Goal: Information Seeking & Learning: Learn about a topic

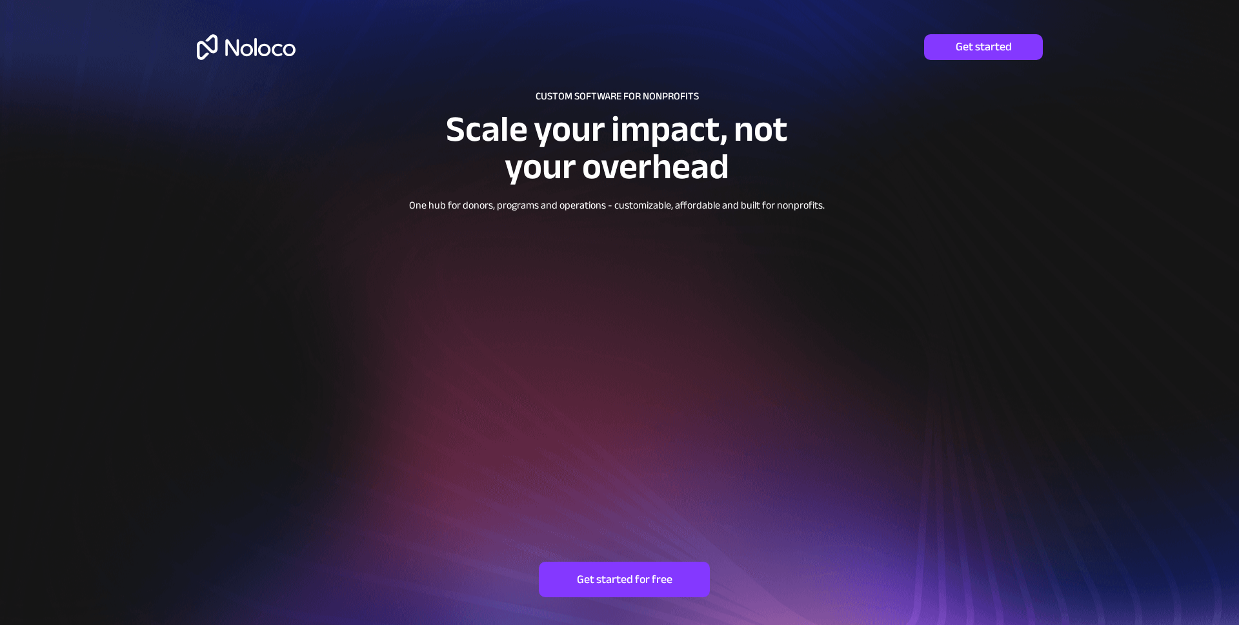
click at [226, 52] on img at bounding box center [246, 47] width 99 height 26
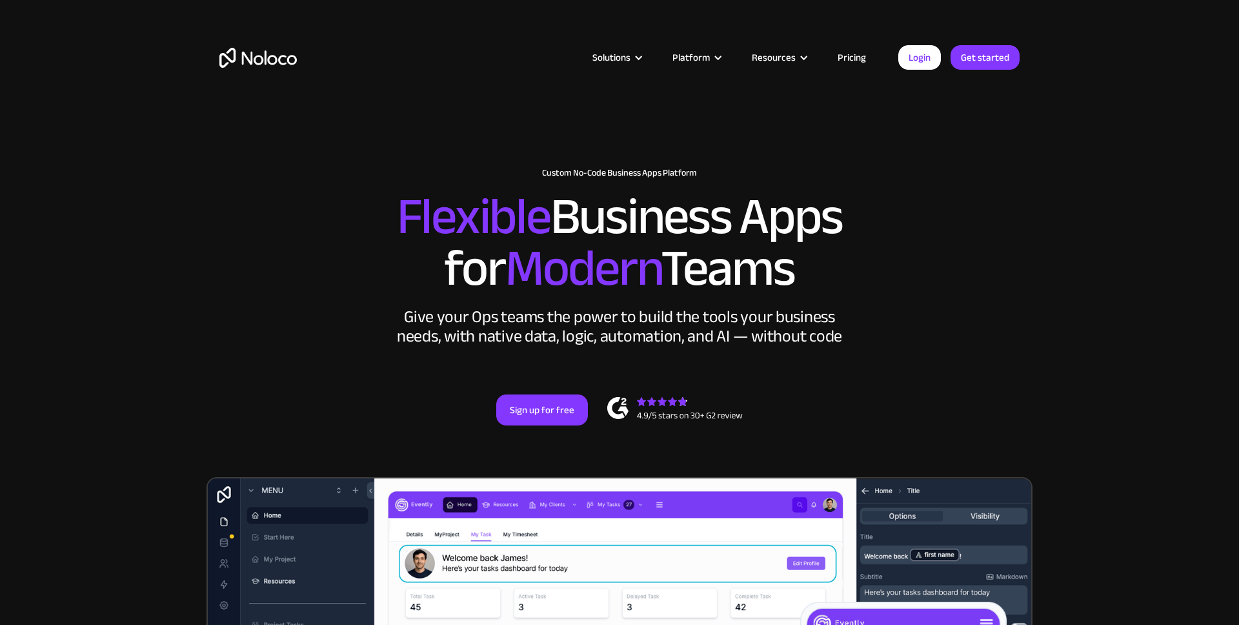
click at [858, 56] on link "Pricing" at bounding box center [851, 57] width 61 height 17
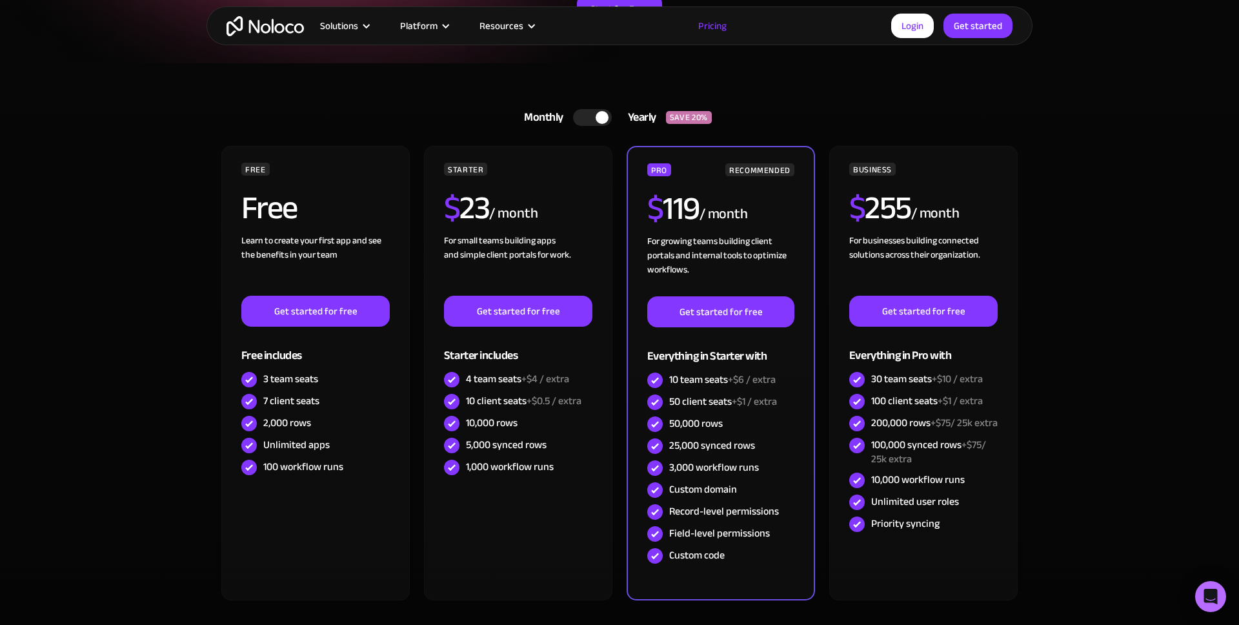
scroll to position [255, 0]
